Goal: Check status

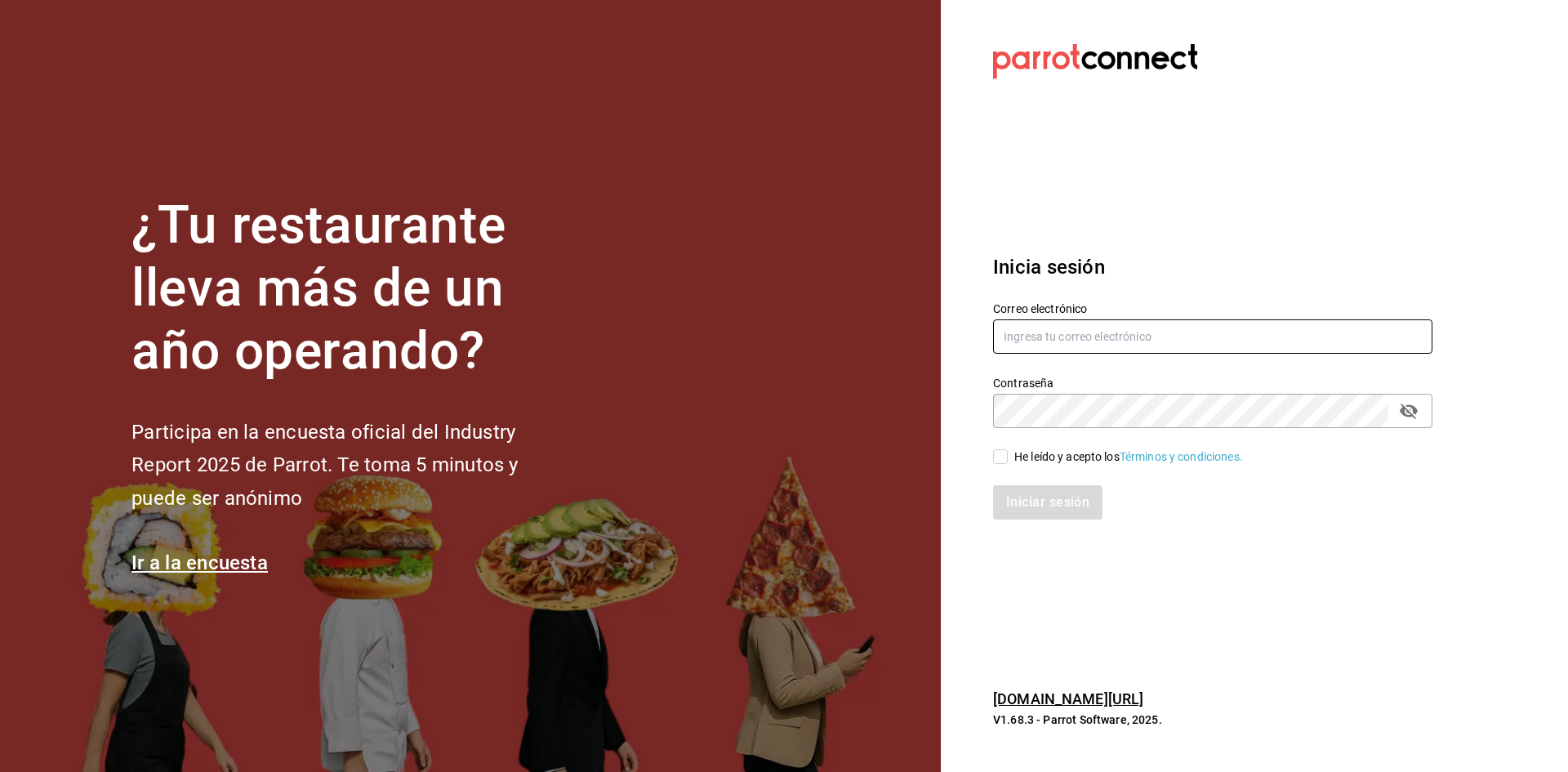
type input "[PERSON_NAME][EMAIL_ADDRESS][DOMAIN_NAME]"
click at [1062, 462] on div "He leído y acepto los Términos y condiciones." at bounding box center [1128, 456] width 228 height 17
click at [1008, 462] on input "He leído y acepto los Términos y condiciones." at bounding box center [1000, 456] width 14 height 14
checkbox input "true"
click at [1041, 504] on button "Iniciar sesión" at bounding box center [1049, 502] width 111 height 34
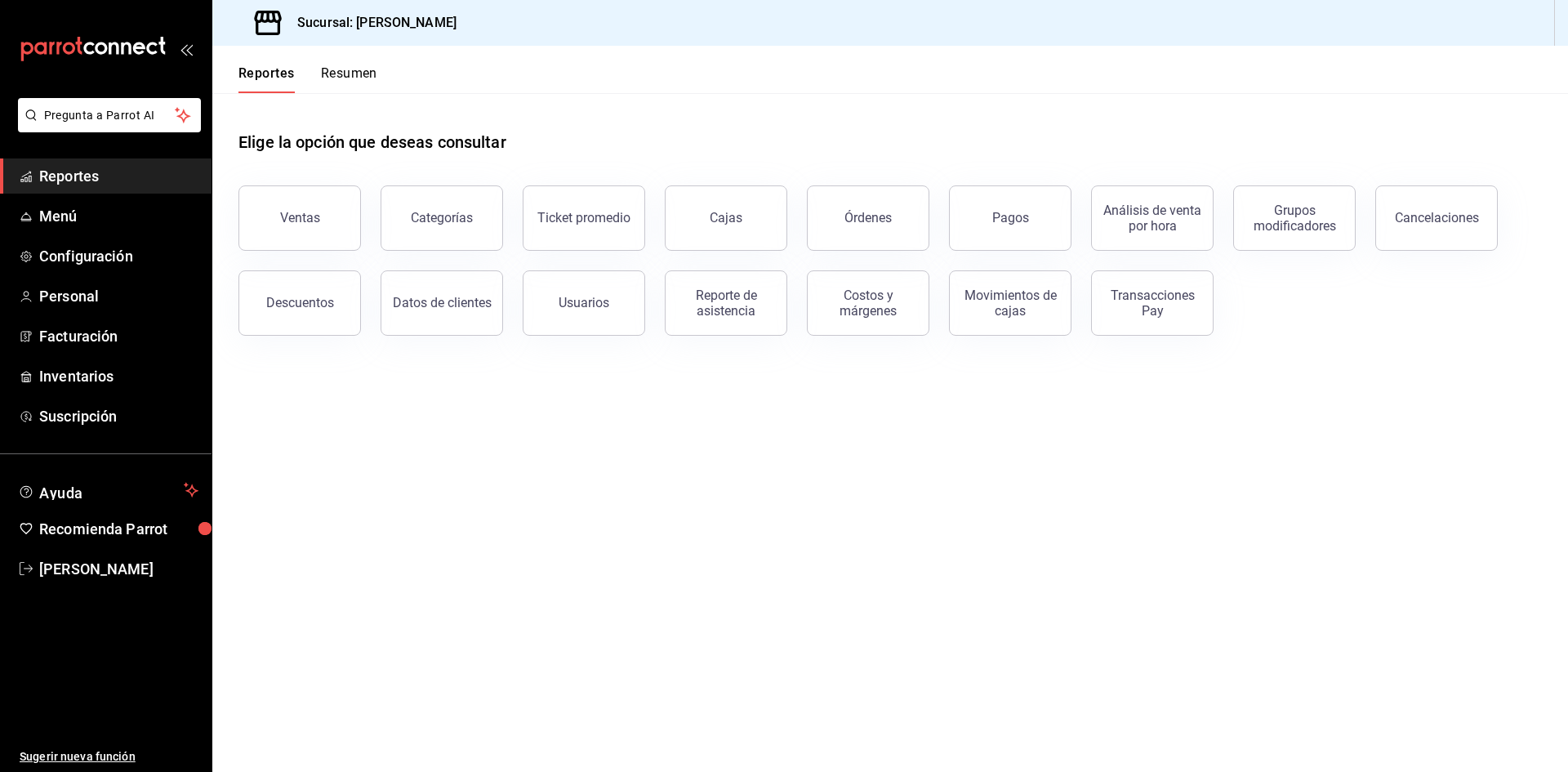
click at [377, 74] on header "Reportes Resumen" at bounding box center [890, 69] width 1356 height 47
click at [369, 74] on button "Resumen" at bounding box center [349, 79] width 56 height 28
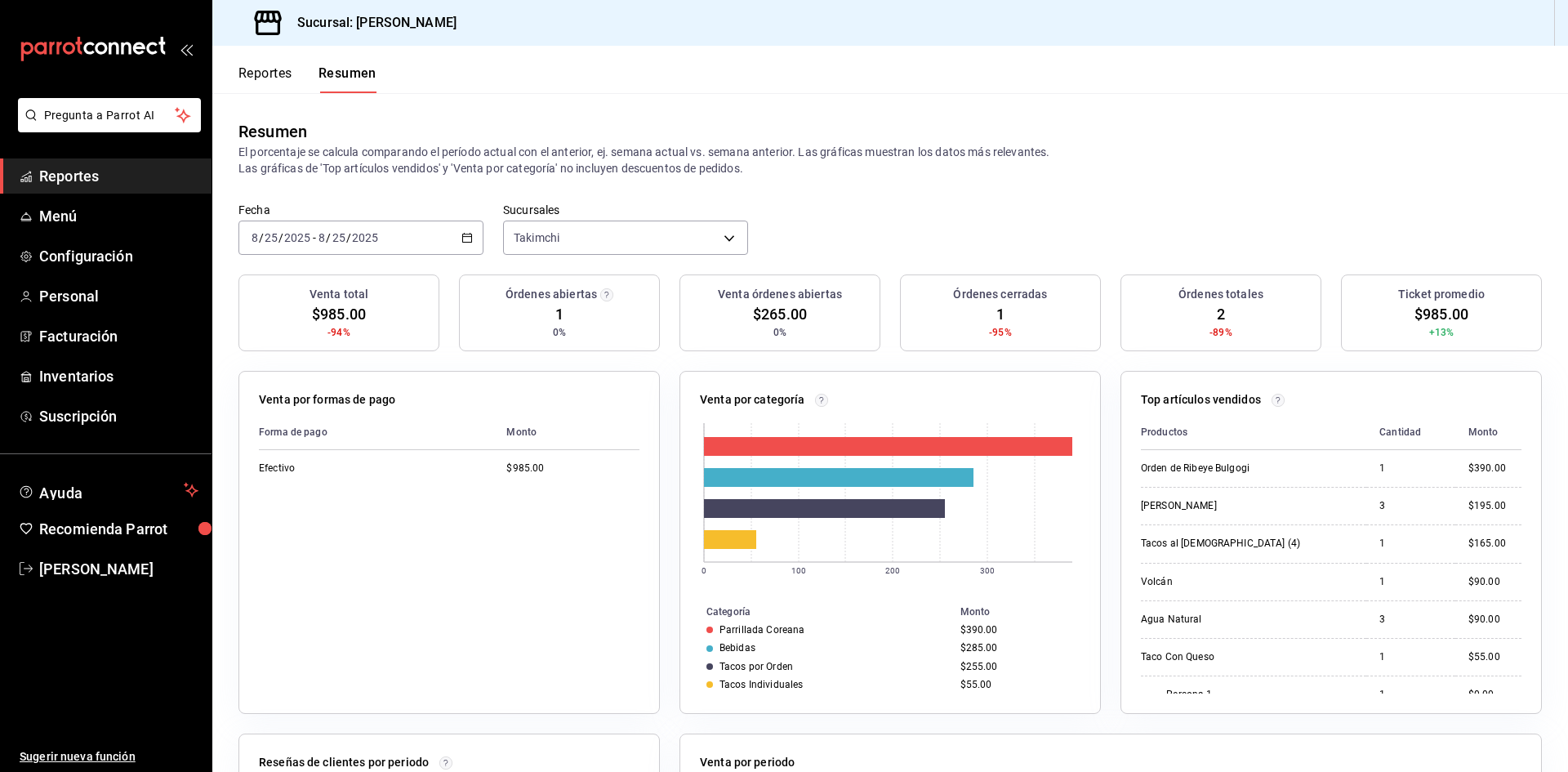
click at [281, 79] on button "Reportes" at bounding box center [265, 79] width 54 height 28
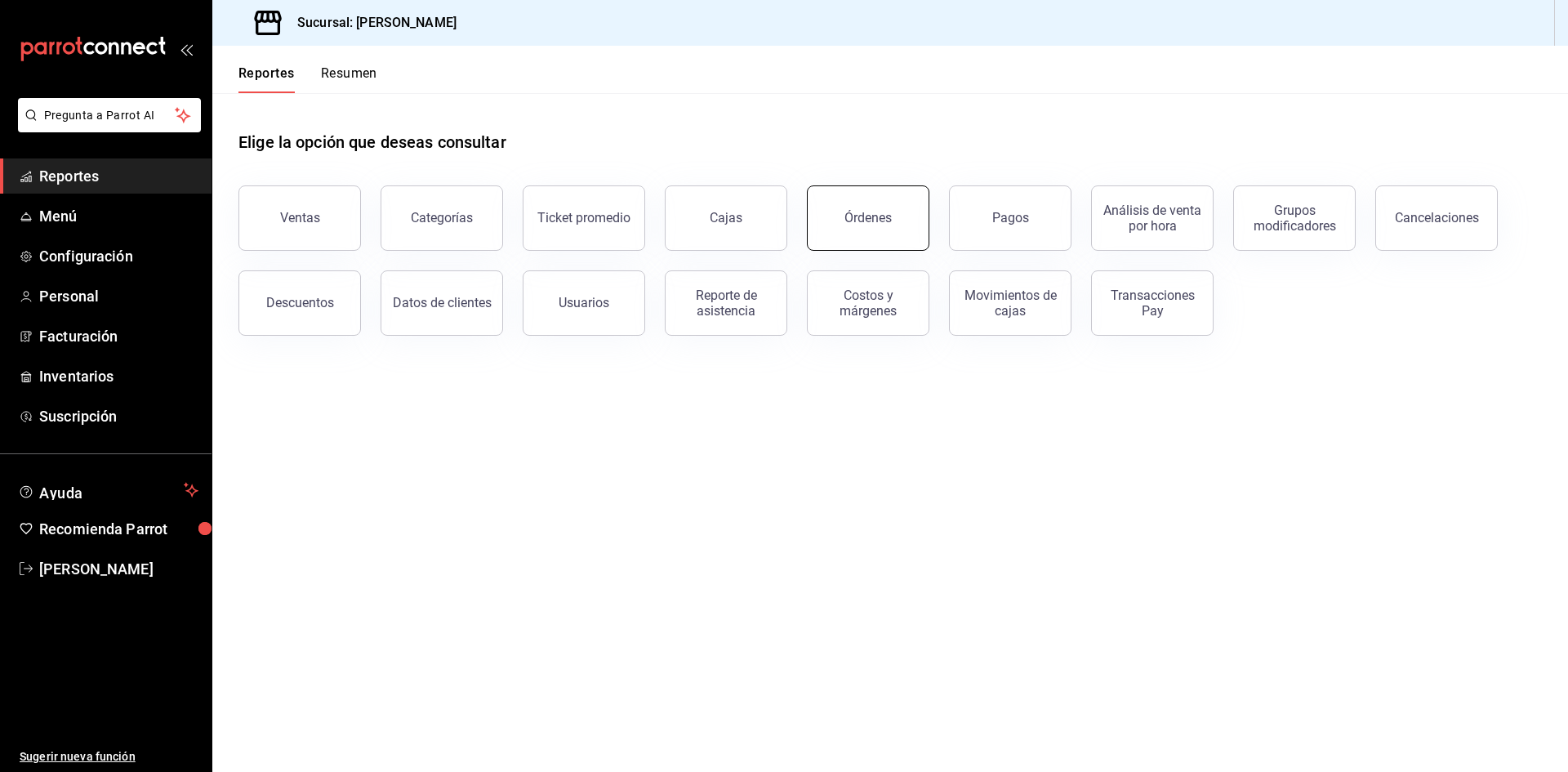
click at [917, 228] on button "Órdenes" at bounding box center [867, 218] width 122 height 65
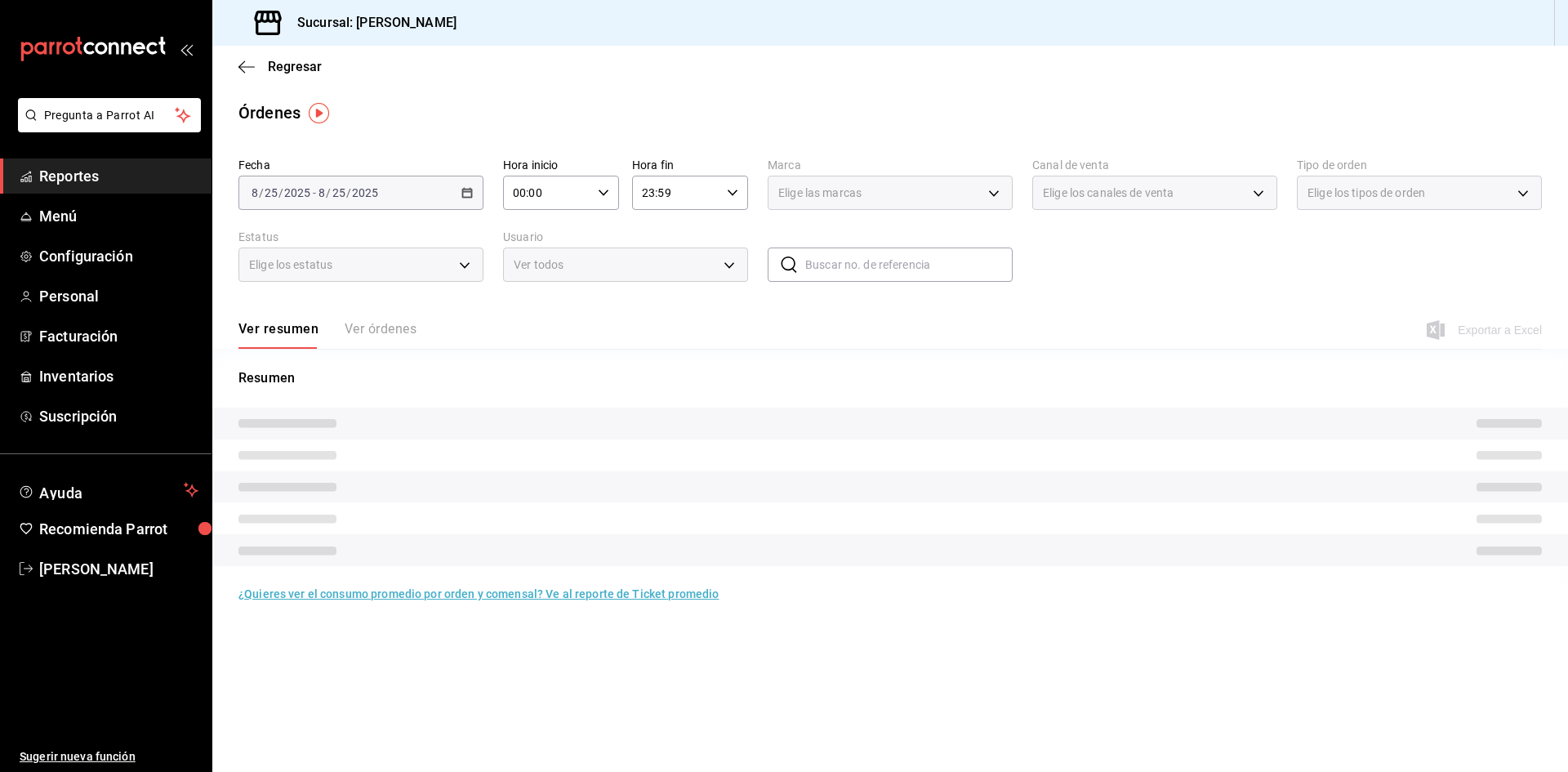
click at [388, 320] on div "Ver resumen Ver órdenes Exportar a Excel" at bounding box center [890, 325] width 1303 height 47
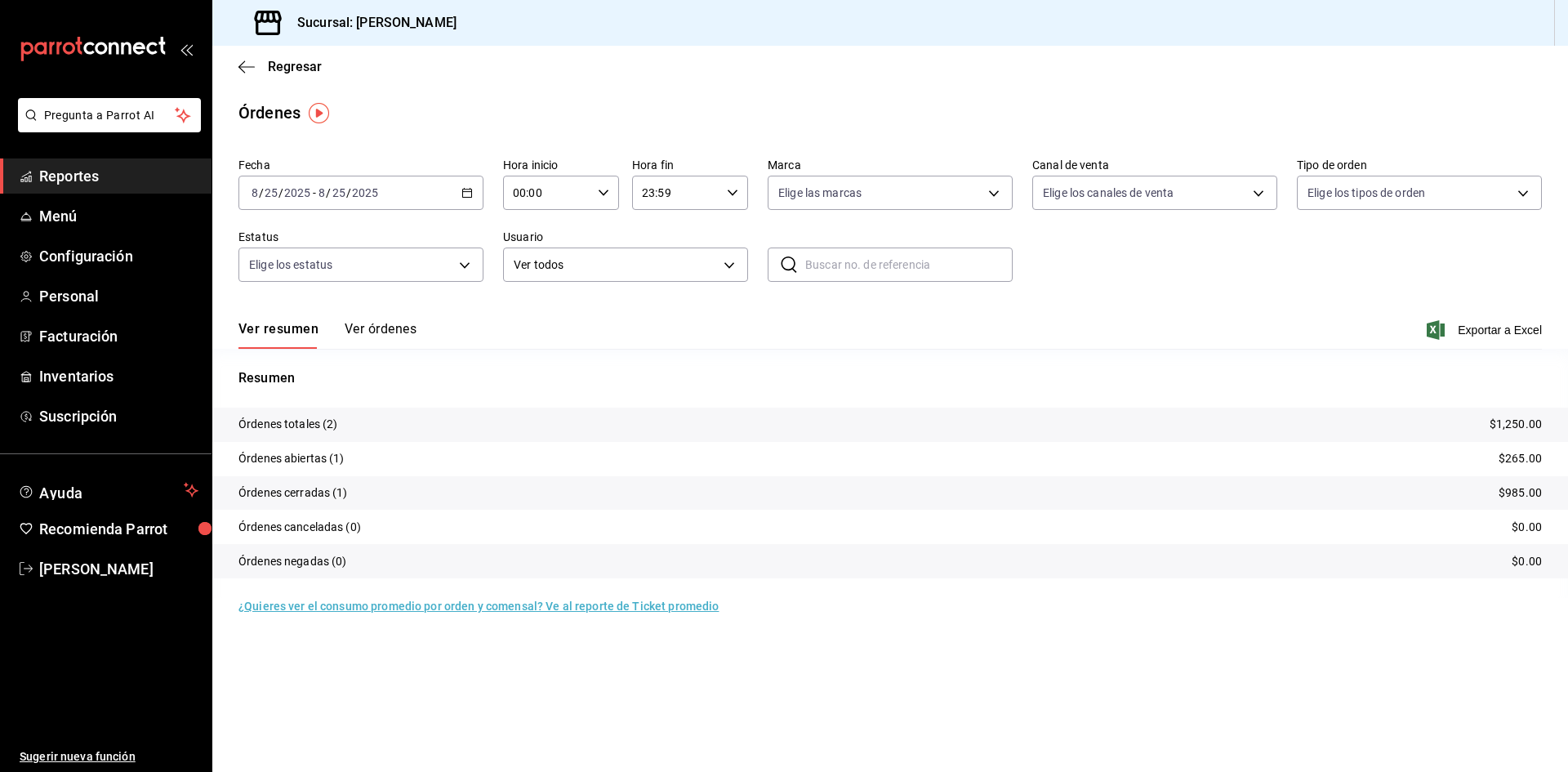
click at [389, 326] on button "Ver órdenes" at bounding box center [380, 335] width 72 height 28
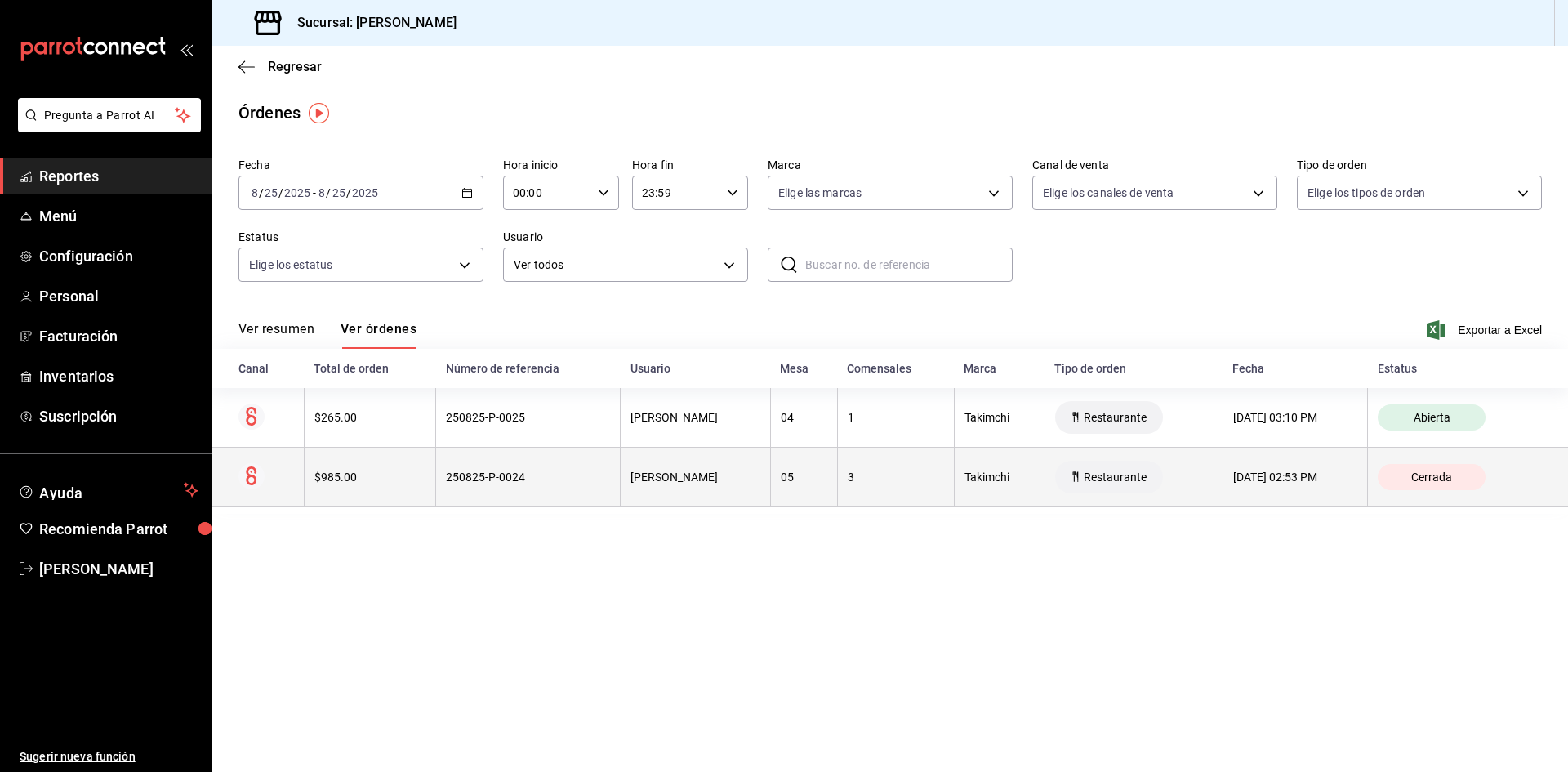
click at [370, 498] on th "$985.00" at bounding box center [369, 477] width 131 height 60
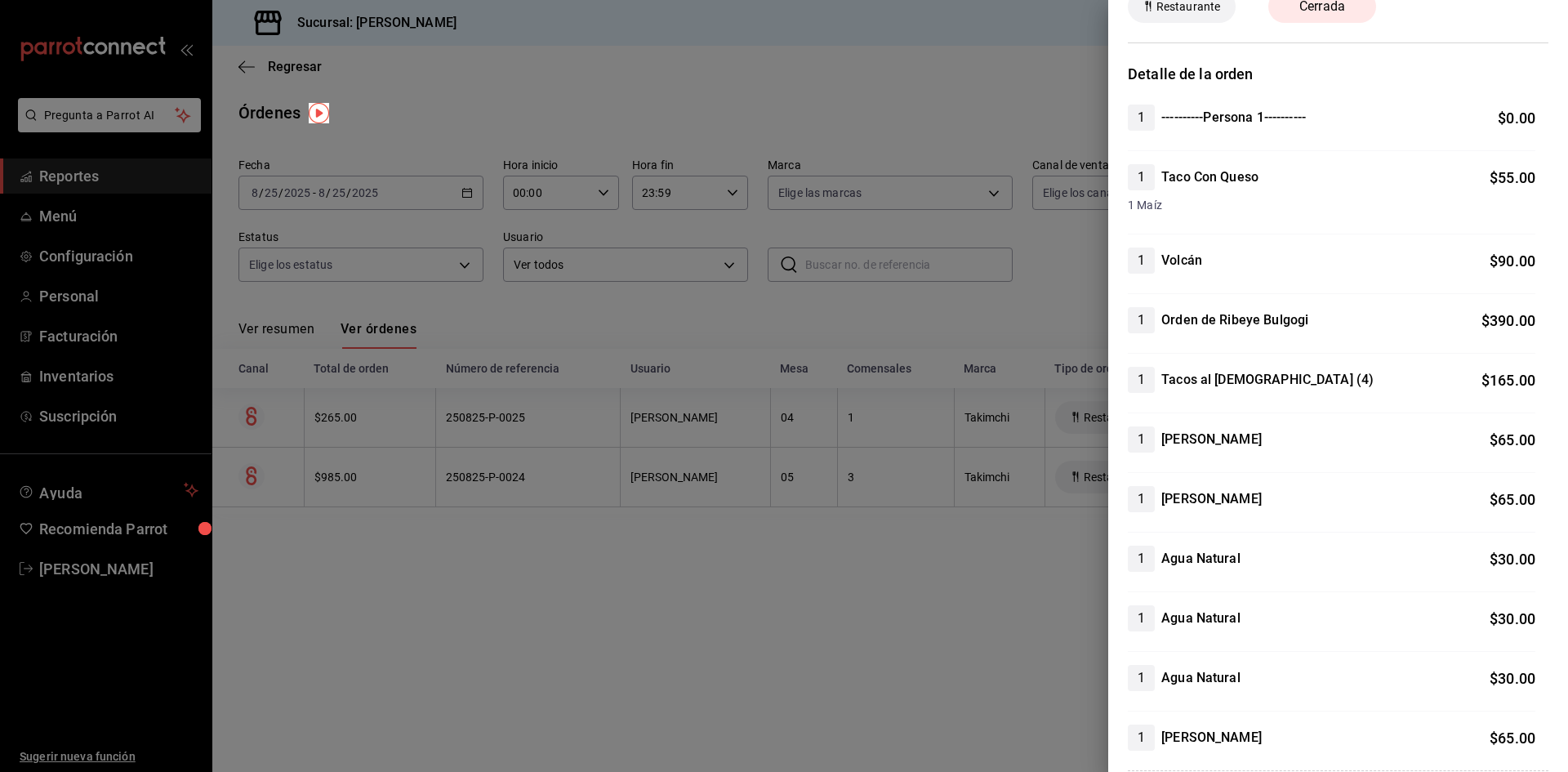
scroll to position [82, 0]
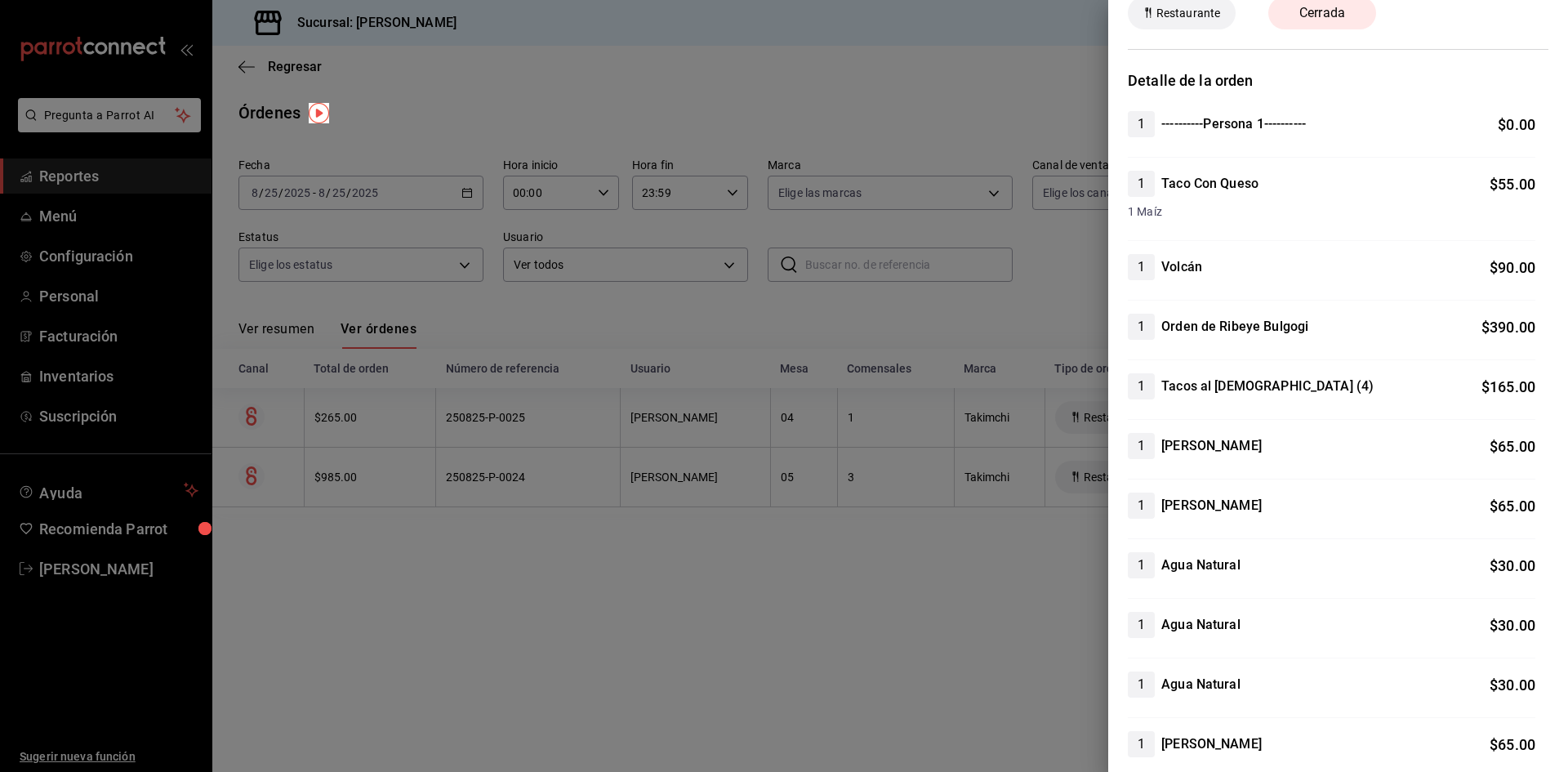
click at [618, 517] on div at bounding box center [784, 386] width 1568 height 772
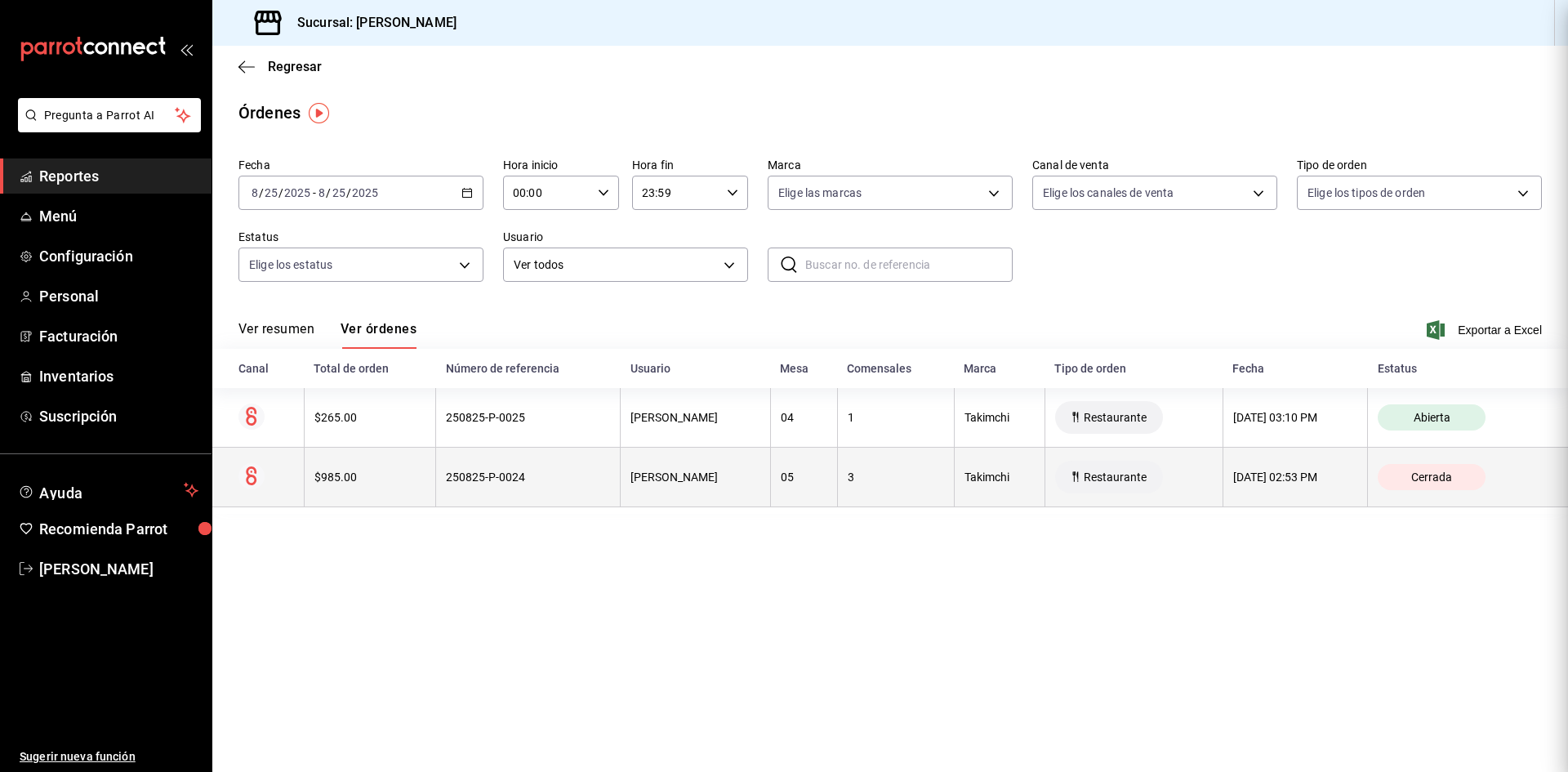
scroll to position [0, 0]
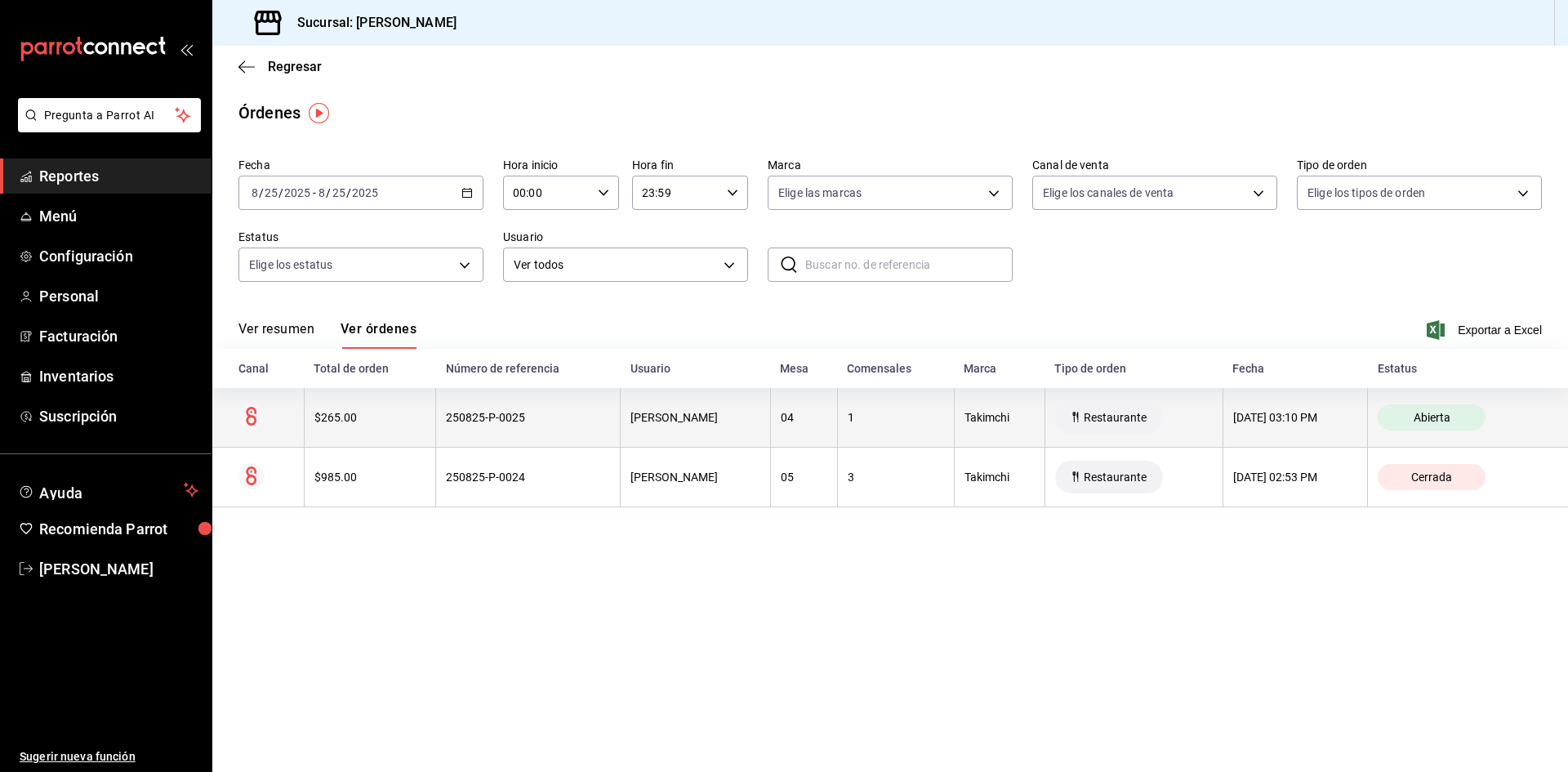
click at [399, 430] on th "$265.00" at bounding box center [369, 418] width 131 height 60
